Goal: Check status: Check status

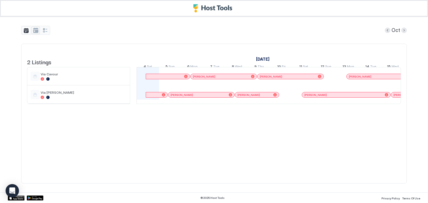
click at [41, 26] on div "tab-group" at bounding box center [35, 30] width 29 height 9
click at [38, 28] on button "tab-group" at bounding box center [35, 30] width 8 height 7
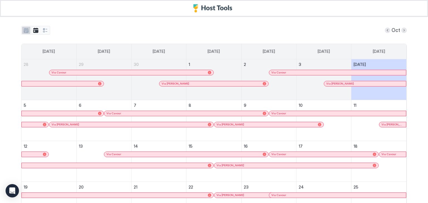
click at [24, 33] on button "tab-group" at bounding box center [26, 30] width 8 height 7
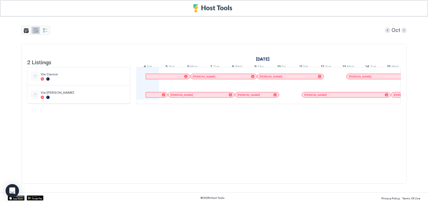
click at [35, 31] on button "tab-group" at bounding box center [35, 30] width 8 height 7
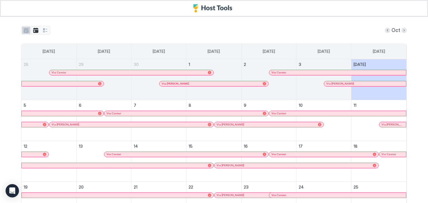
click at [23, 29] on button "tab-group" at bounding box center [26, 30] width 8 height 7
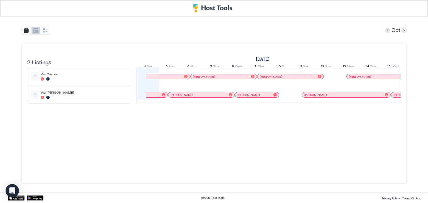
click at [36, 32] on button "tab-group" at bounding box center [35, 30] width 8 height 7
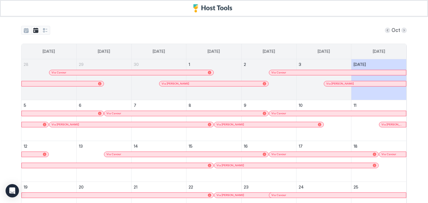
click at [21, 34] on div "tab-group" at bounding box center [35, 30] width 29 height 9
click at [23, 31] on button "tab-group" at bounding box center [26, 30] width 8 height 7
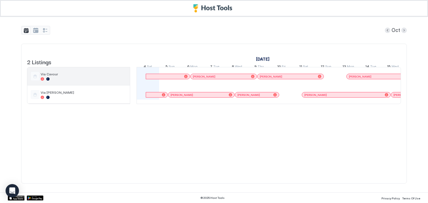
click at [88, 81] on div at bounding box center [84, 78] width 86 height 3
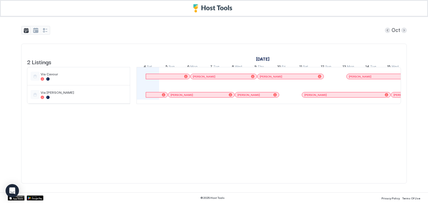
click at [188, 78] on div at bounding box center [168, 76] width 44 height 3
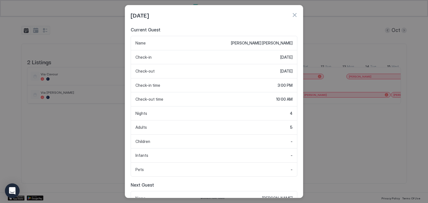
scroll to position [28, 0]
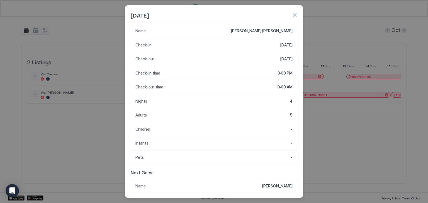
click at [293, 14] on button "button" at bounding box center [295, 15] width 6 height 6
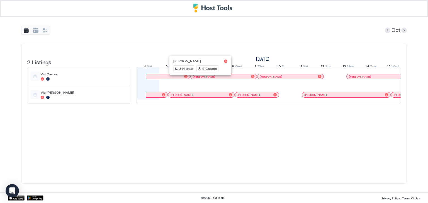
click at [199, 79] on div at bounding box center [199, 76] width 4 height 4
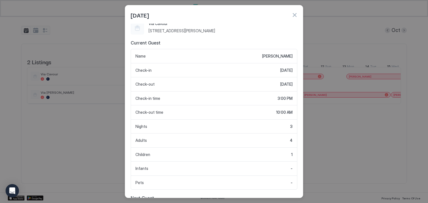
scroll to position [0, 0]
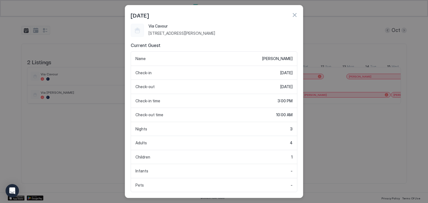
click at [297, 12] on button "button" at bounding box center [295, 15] width 6 height 6
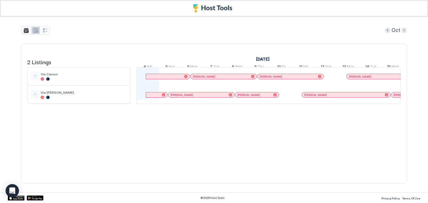
click at [31, 29] on button "tab-group" at bounding box center [35, 30] width 8 height 7
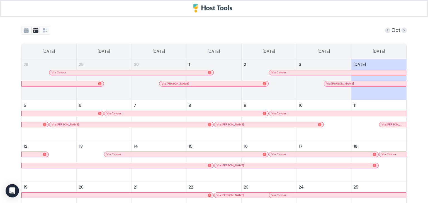
click at [117, 112] on span "Via Cavour" at bounding box center [113, 114] width 15 height 4
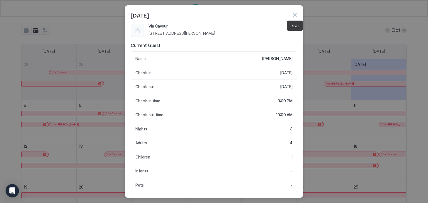
click at [296, 16] on button "button" at bounding box center [295, 15] width 6 height 6
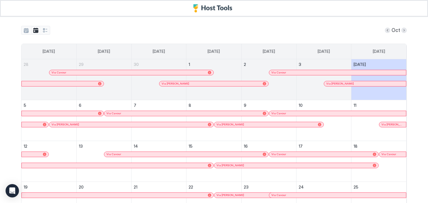
click at [25, 35] on div "Oct [DATE] [DATE] [DATE] [DATE] [DATE] [DATE] [DATE] [GEOGRAPHIC_DATA] [GEOGRAP…" at bounding box center [214, 145] width 386 height 256
click at [25, 30] on button "tab-group" at bounding box center [26, 30] width 8 height 7
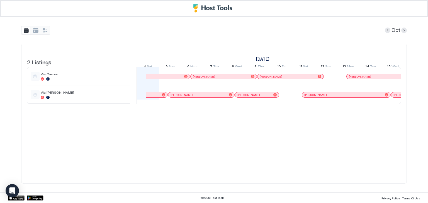
drag, startPoint x: 197, startPoint y: 61, endPoint x: 149, endPoint y: 151, distance: 102.1
click at [149, 151] on div "2 Listings [DATE] [DATE] 4 Sat 5 Sun 6 Mon 7 Tue 8 Wed 9 Thu 10 Fri 11 Sat 12 S…" at bounding box center [214, 114] width 374 height 128
click at [186, 78] on div at bounding box center [185, 76] width 3 height 3
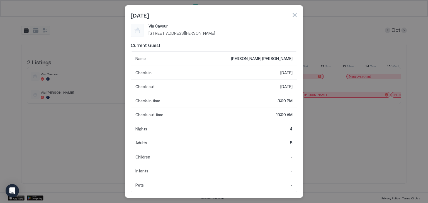
click at [297, 14] on button "button" at bounding box center [295, 15] width 6 height 6
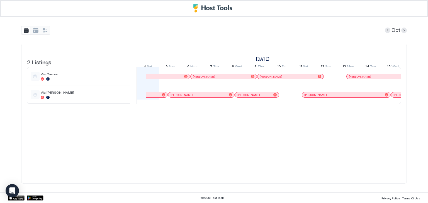
click at [198, 77] on link "[PERSON_NAME]" at bounding box center [223, 77] width 67 height 6
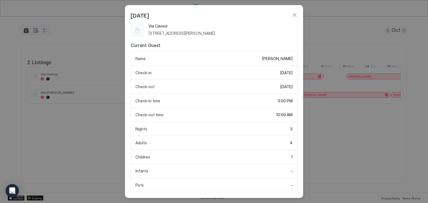
drag, startPoint x: 361, startPoint y: 142, endPoint x: 355, endPoint y: 137, distance: 7.7
click at [361, 142] on div at bounding box center [214, 101] width 428 height 203
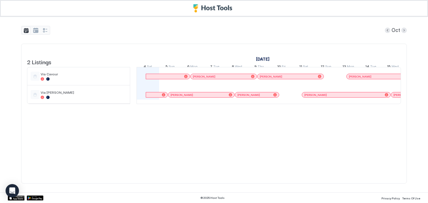
click at [205, 79] on div at bounding box center [205, 76] width 4 height 4
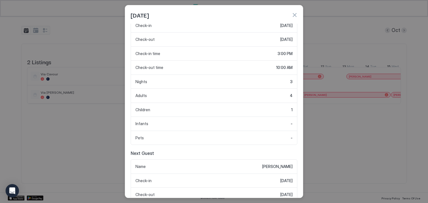
scroll to position [56, 0]
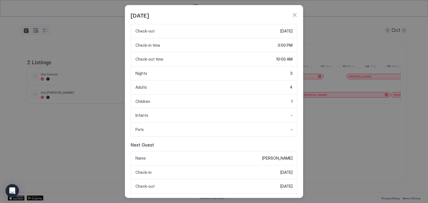
click at [293, 16] on button "button" at bounding box center [295, 15] width 6 height 6
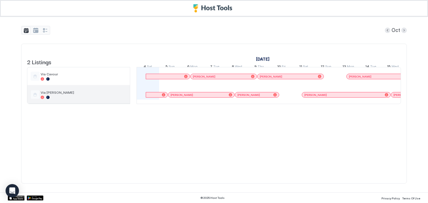
click at [73, 95] on span "Via [PERSON_NAME]" at bounding box center [84, 93] width 86 height 4
click at [75, 95] on span "Via [PERSON_NAME]" at bounding box center [84, 93] width 86 height 4
click at [165, 97] on div at bounding box center [156, 94] width 21 height 3
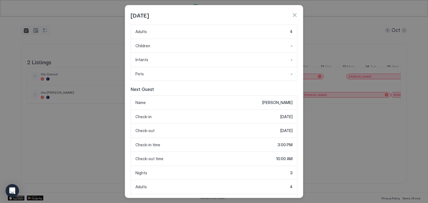
scroll to position [139, 0]
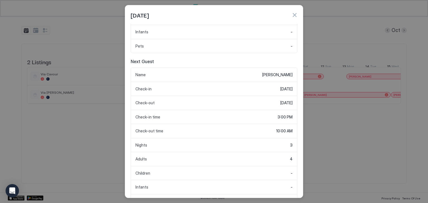
click at [297, 13] on button "button" at bounding box center [295, 15] width 6 height 6
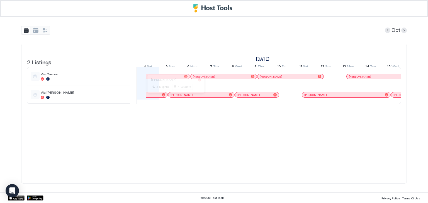
click at [174, 97] on div at bounding box center [174, 95] width 4 height 4
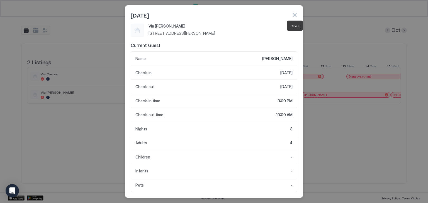
click at [293, 14] on button "button" at bounding box center [295, 15] width 6 height 6
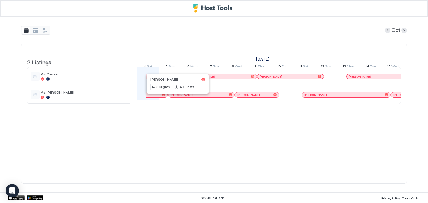
click at [176, 97] on div at bounding box center [176, 95] width 4 height 4
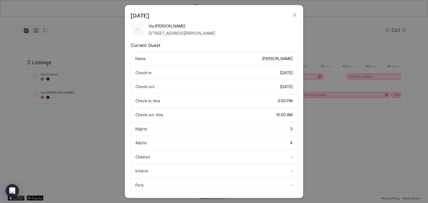
click at [296, 18] on div "[DATE]" at bounding box center [214, 15] width 167 height 8
click at [294, 14] on button "button" at bounding box center [295, 15] width 6 height 6
